Goal: Information Seeking & Learning: Learn about a topic

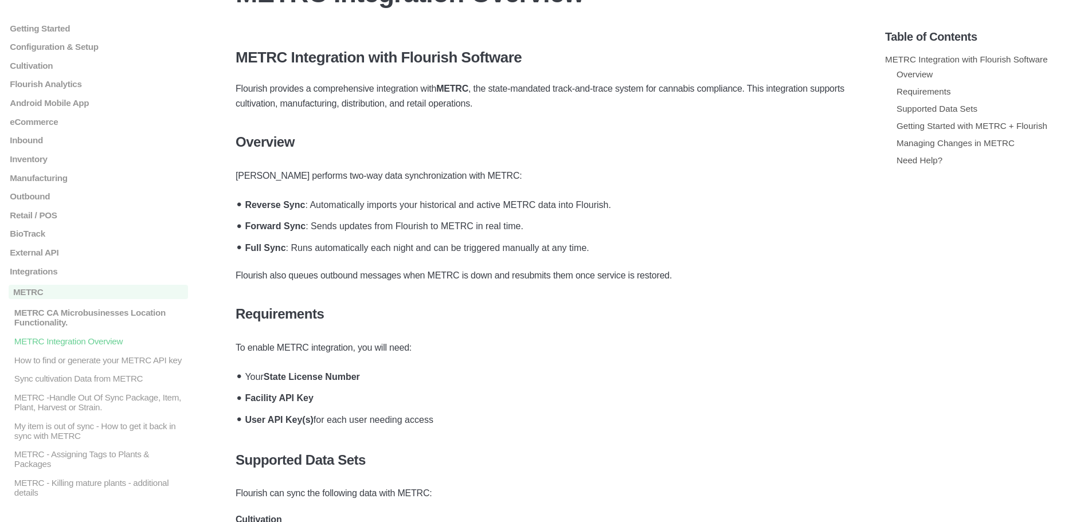
scroll to position [115, 0]
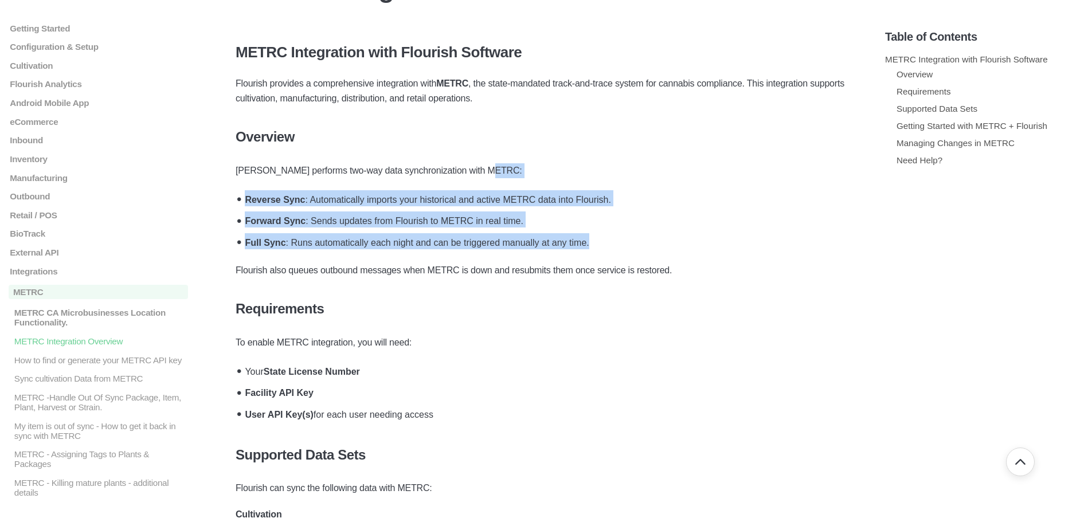
drag, startPoint x: 525, startPoint y: 216, endPoint x: 630, endPoint y: 242, distance: 108.1
click at [630, 242] on li "Full Sync : Runs automatically each night and can be triggered manually at any …" at bounding box center [548, 241] width 615 height 22
drag, startPoint x: 630, startPoint y: 242, endPoint x: 598, endPoint y: 176, distance: 73.3
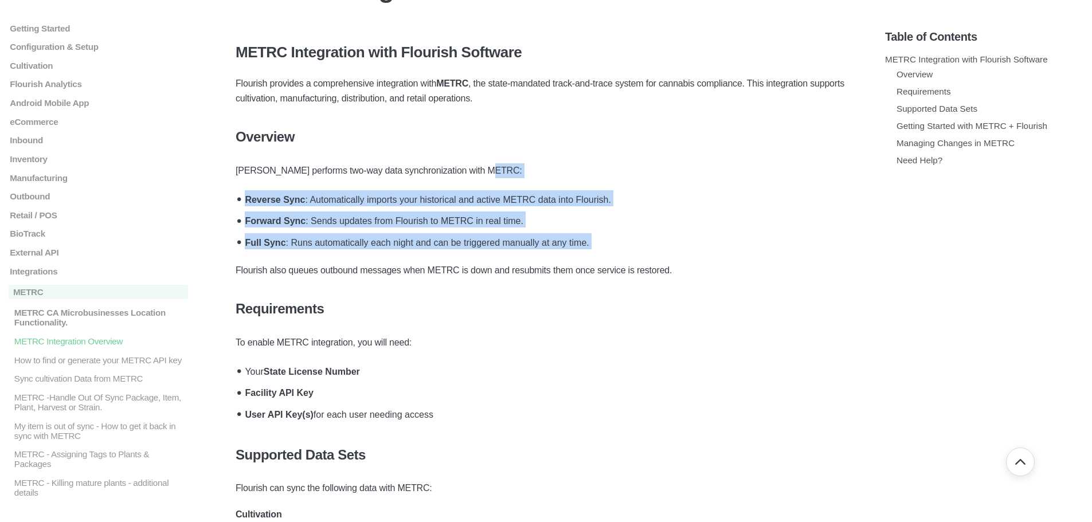
click at [598, 176] on p "[PERSON_NAME] performs two-way data synchronization with METRC:" at bounding box center [545, 170] width 621 height 15
drag, startPoint x: 598, startPoint y: 176, endPoint x: 611, endPoint y: 247, distance: 71.8
click at [611, 247] on li "Full Sync : Runs automatically each night and can be triggered manually at any …" at bounding box center [548, 241] width 615 height 22
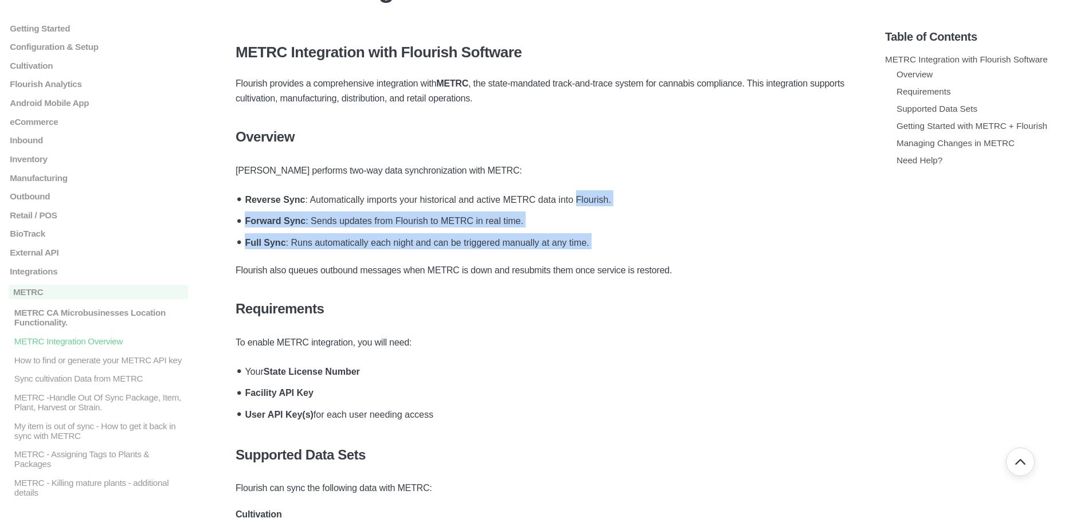
drag, startPoint x: 611, startPoint y: 247, endPoint x: 604, endPoint y: 182, distance: 65.2
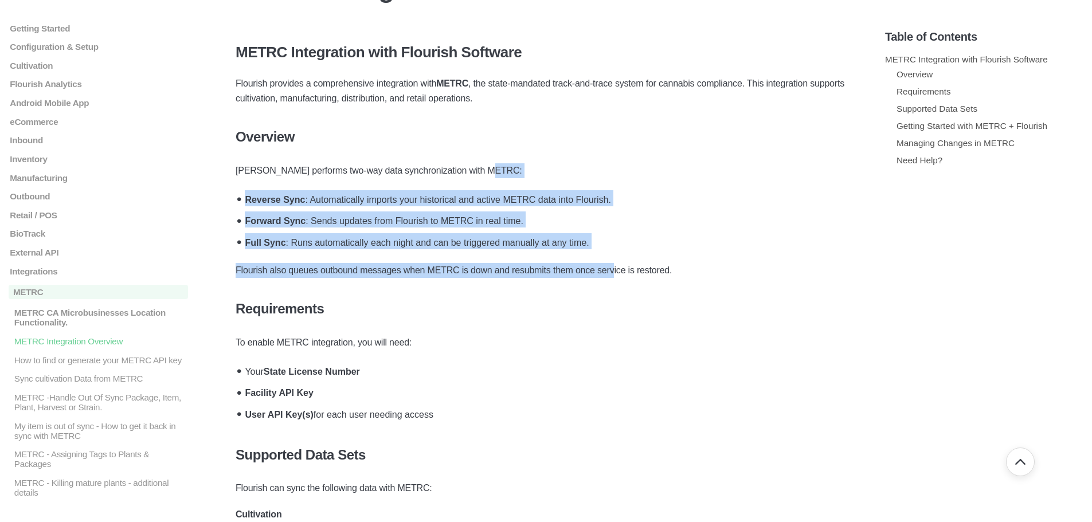
drag, startPoint x: 603, startPoint y: 175, endPoint x: 614, endPoint y: 254, distance: 79.8
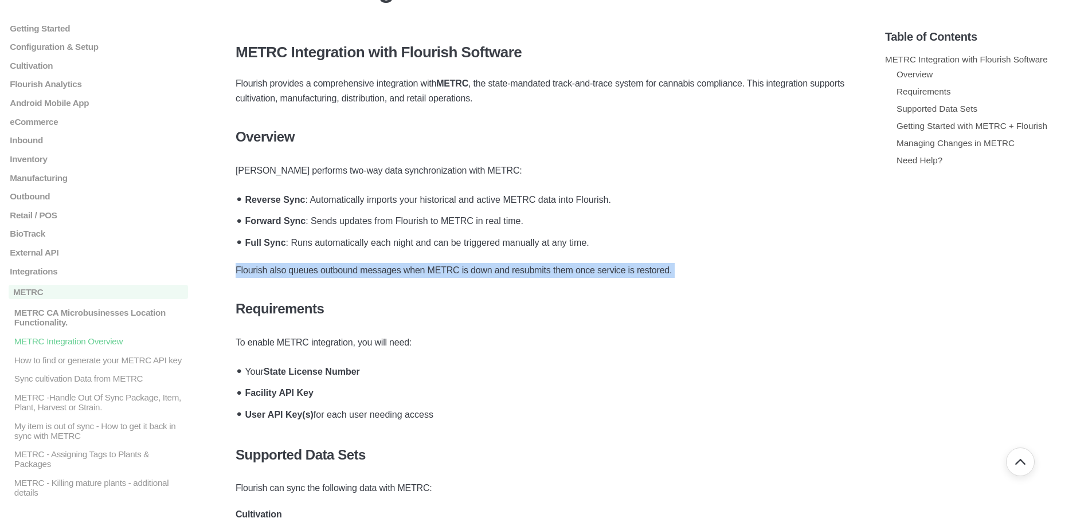
drag, startPoint x: 614, startPoint y: 254, endPoint x: 635, endPoint y: 255, distance: 20.7
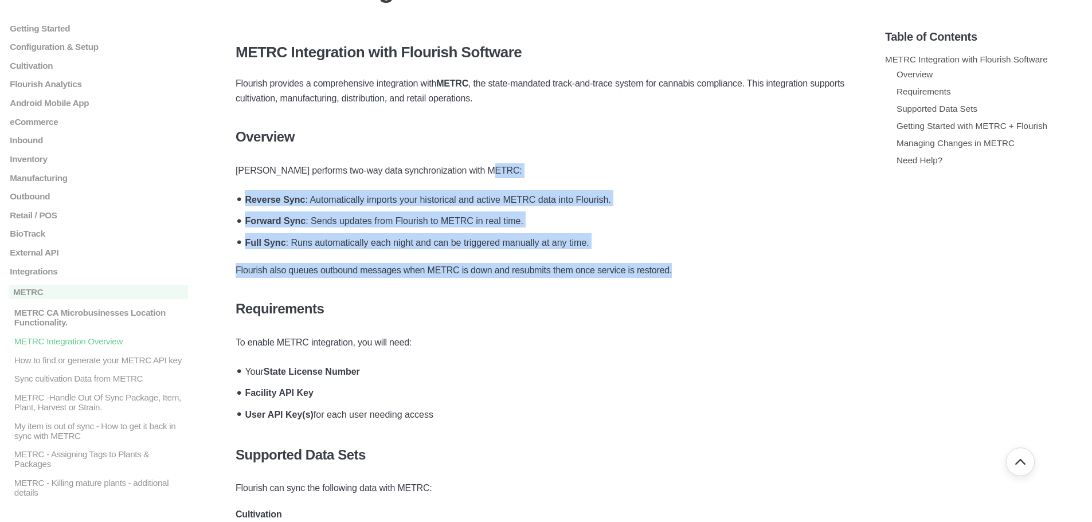
drag, startPoint x: 702, startPoint y: 254, endPoint x: 567, endPoint y: 151, distance: 170.9
drag, startPoint x: 567, startPoint y: 151, endPoint x: 672, endPoint y: 263, distance: 153.6
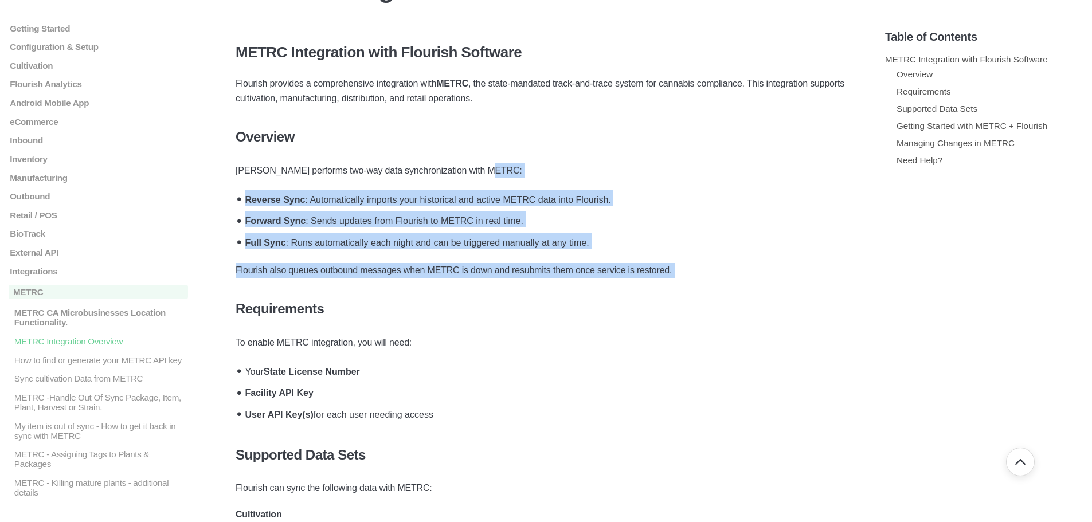
click at [672, 263] on p "Flourish also queues outbound messages when METRC is down and resubmits them on…" at bounding box center [545, 270] width 621 height 15
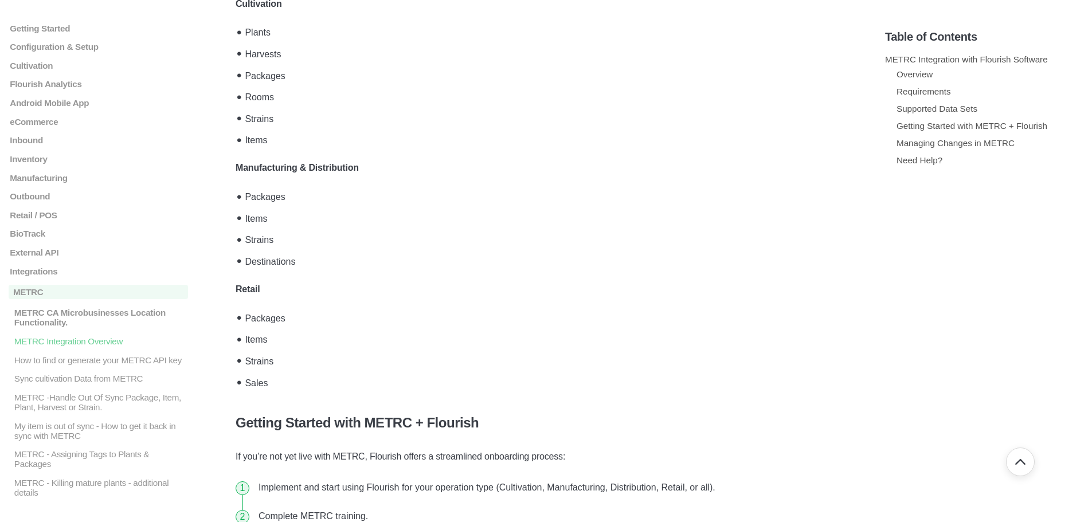
scroll to position [630, 0]
